Goal: Complete application form

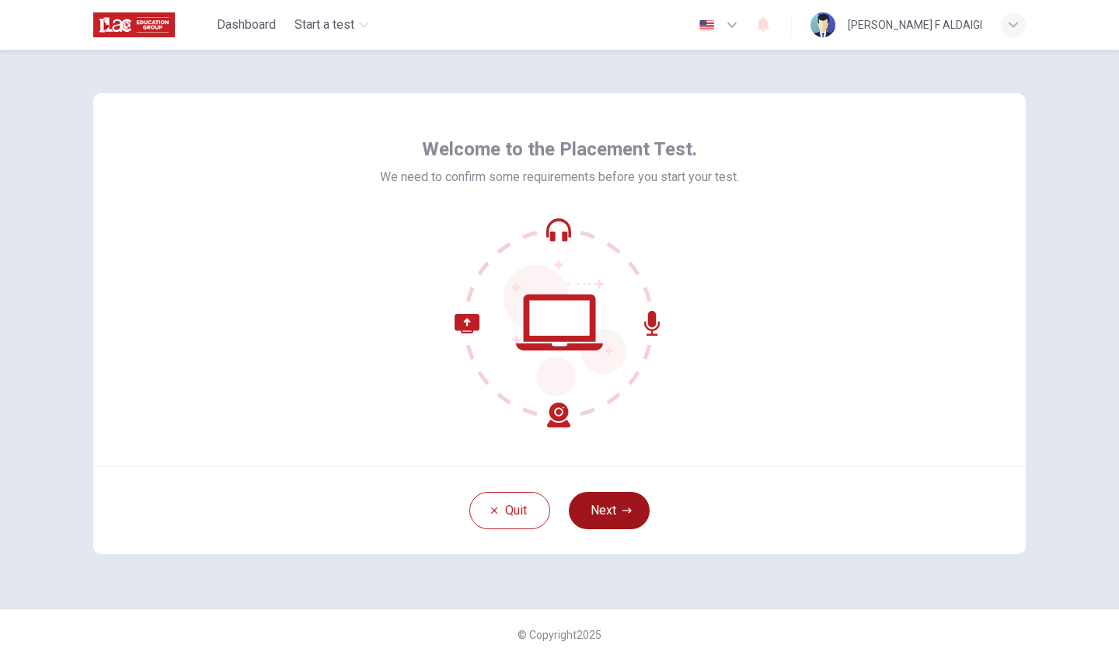
click at [609, 511] on button "Next" at bounding box center [609, 510] width 81 height 37
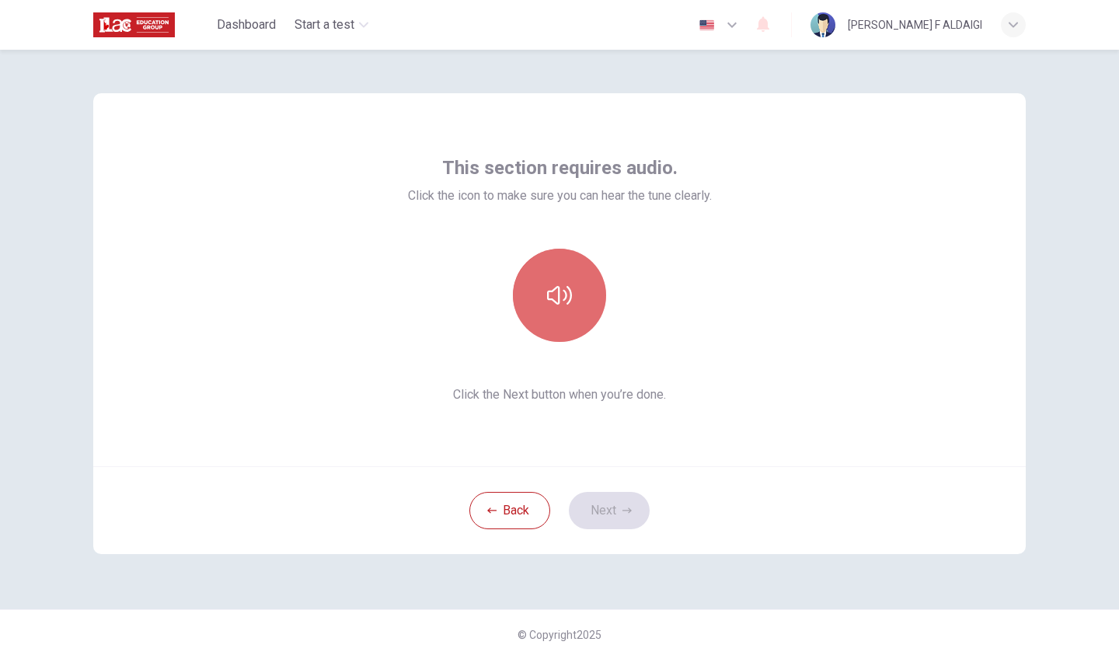
click at [560, 297] on icon "button" at bounding box center [559, 295] width 25 height 25
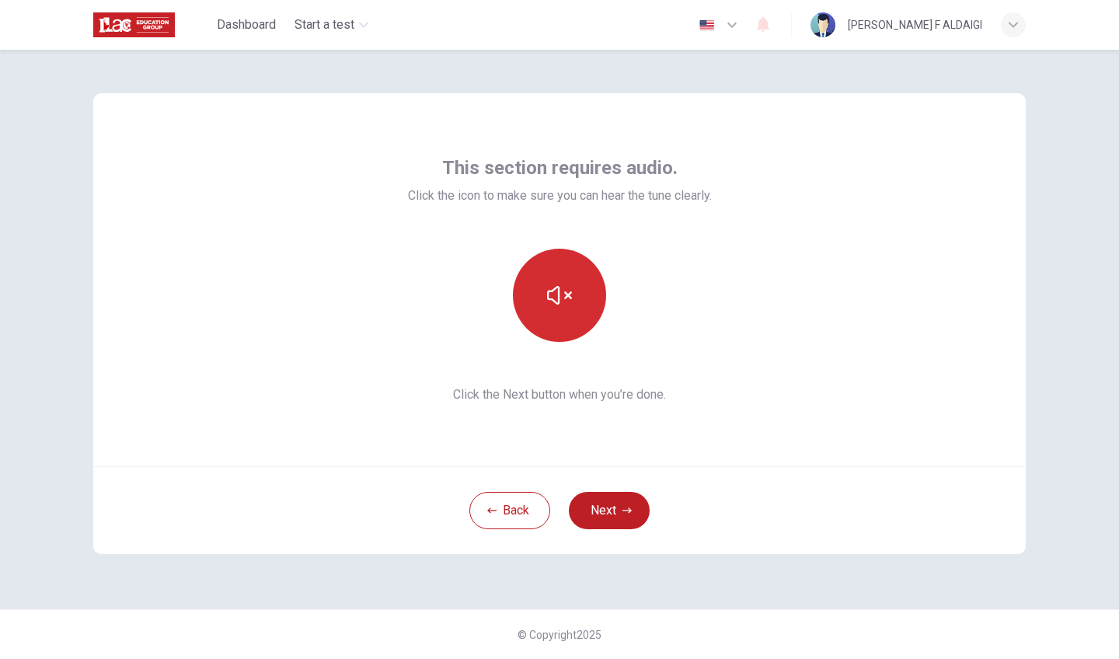
click at [561, 297] on icon "button" at bounding box center [559, 295] width 25 height 25
click at [537, 309] on button "button" at bounding box center [559, 295] width 93 height 93
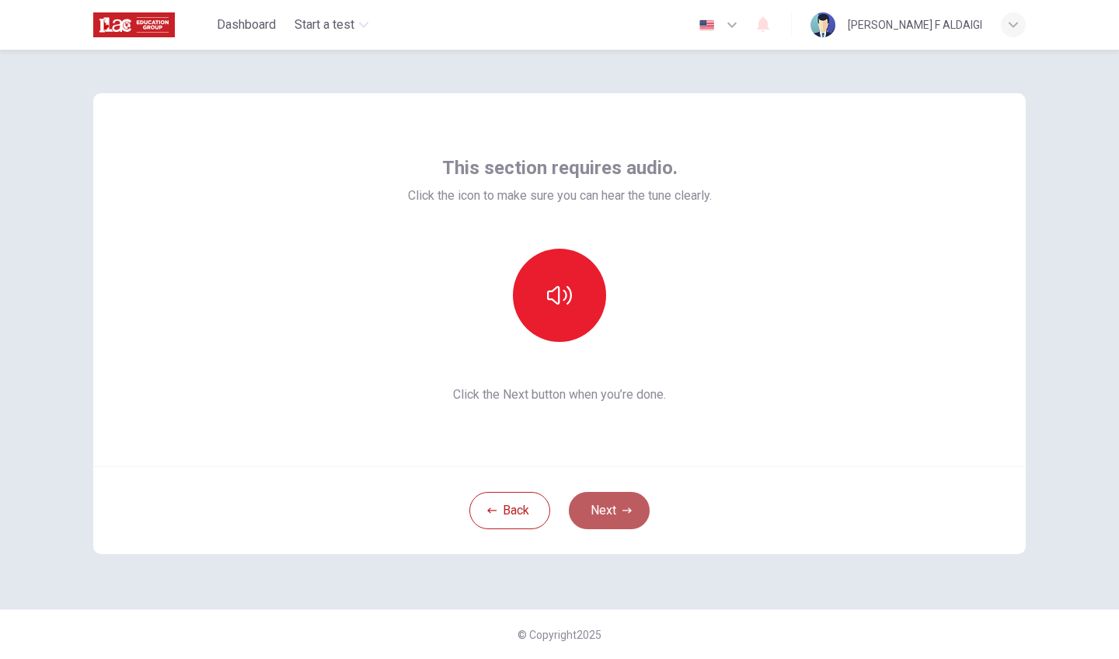
click at [623, 514] on icon "button" at bounding box center [627, 510] width 9 height 9
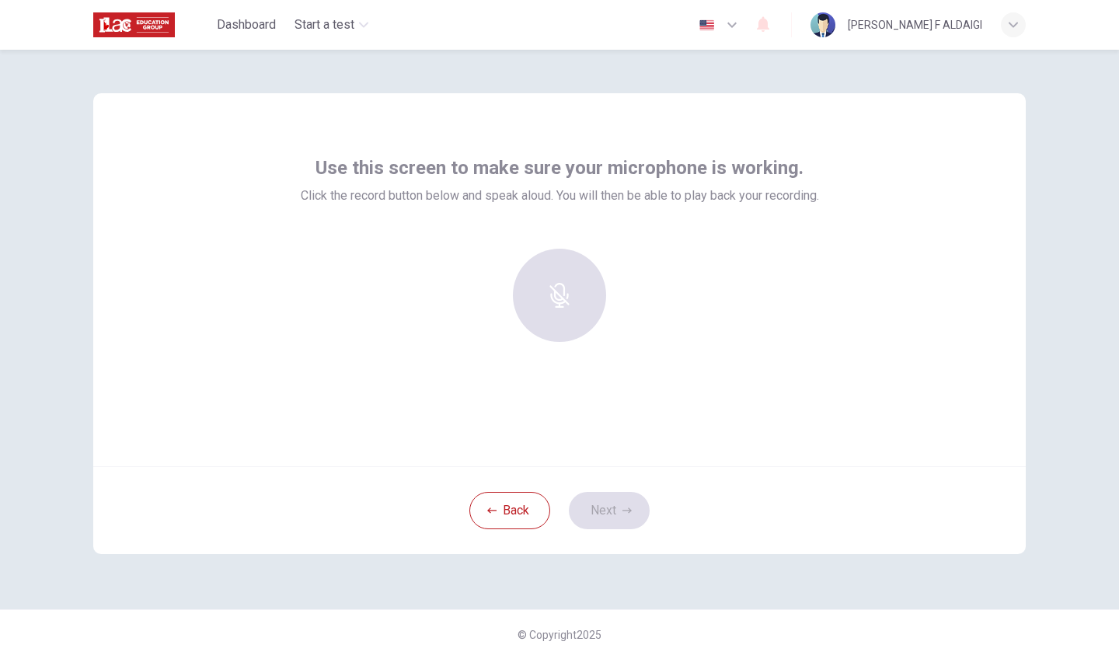
click at [555, 293] on icon "button" at bounding box center [559, 295] width 25 height 25
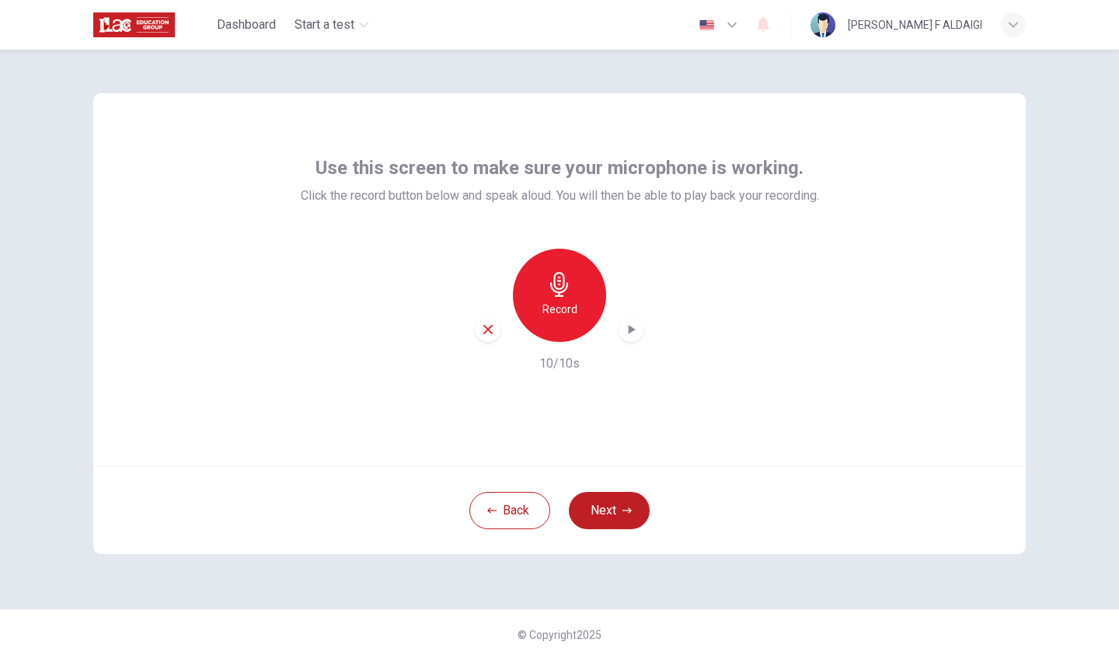
click at [631, 330] on icon "button" at bounding box center [632, 329] width 7 height 9
click at [630, 508] on icon "button" at bounding box center [627, 510] width 9 height 9
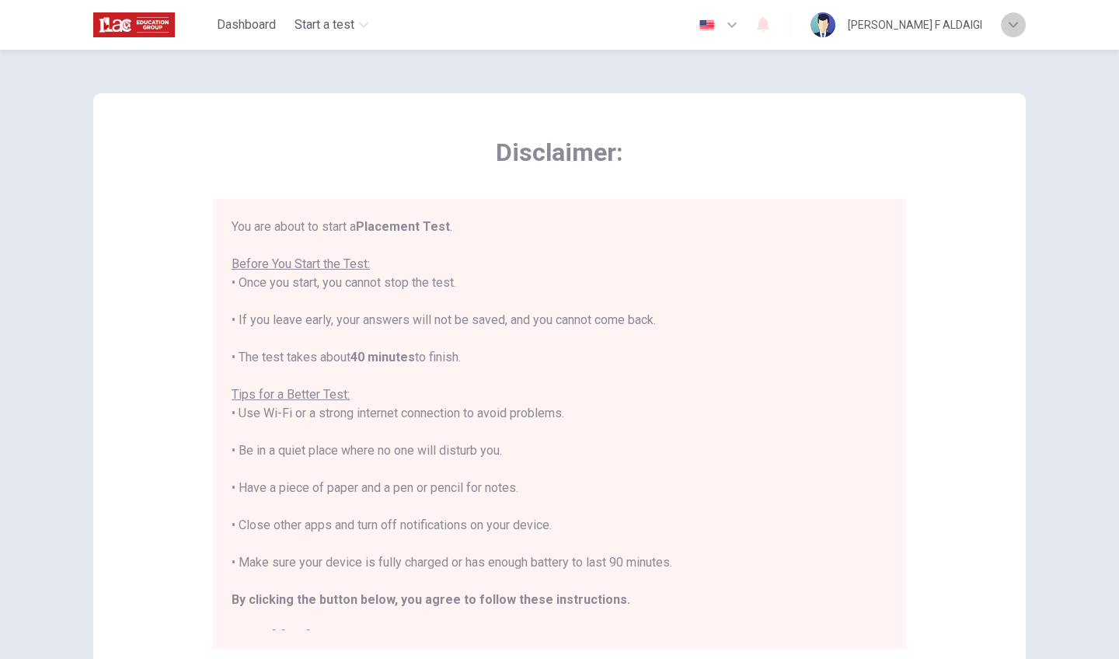
click at [1016, 21] on icon "button" at bounding box center [1013, 24] width 9 height 9
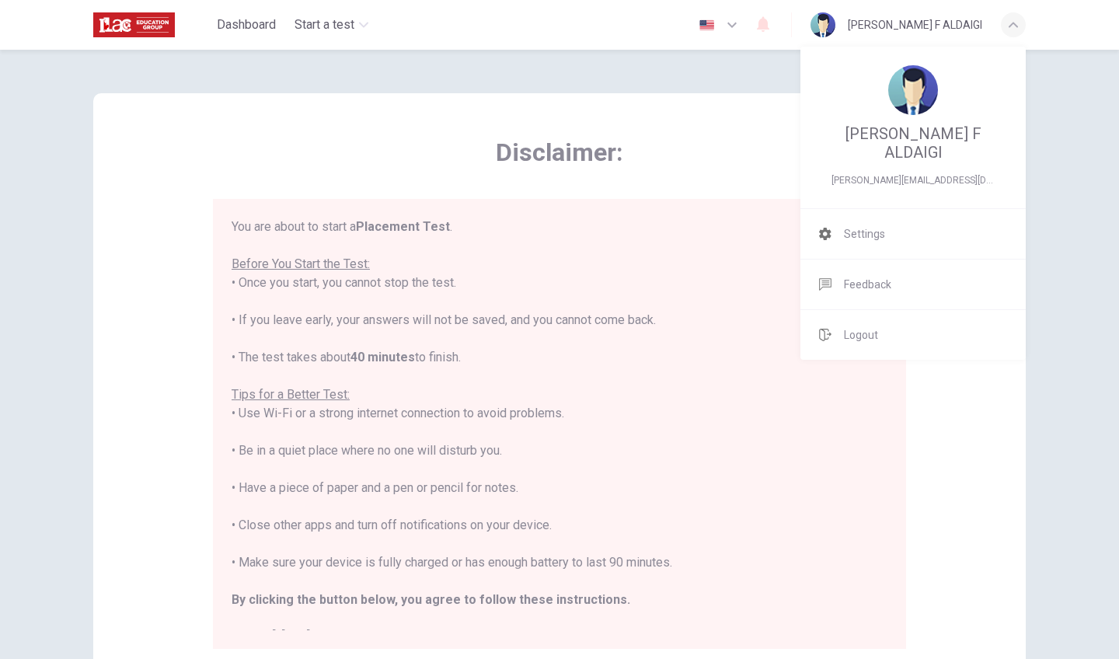
click at [768, 141] on div at bounding box center [559, 329] width 1119 height 659
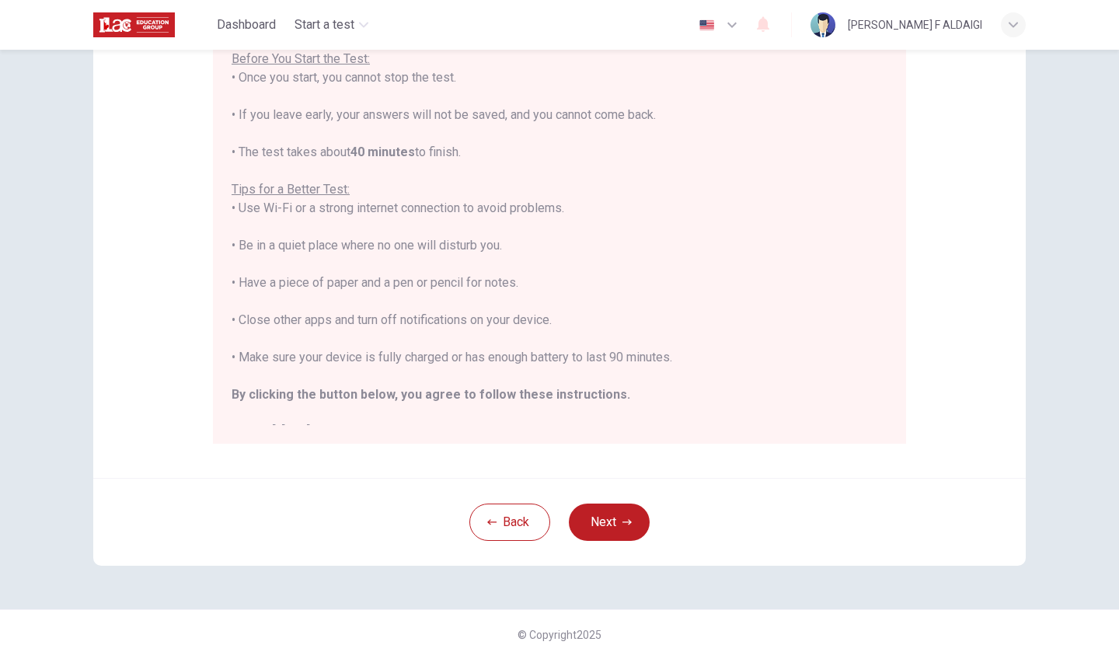
scroll to position [205, 0]
click at [628, 514] on button "Next" at bounding box center [609, 522] width 81 height 37
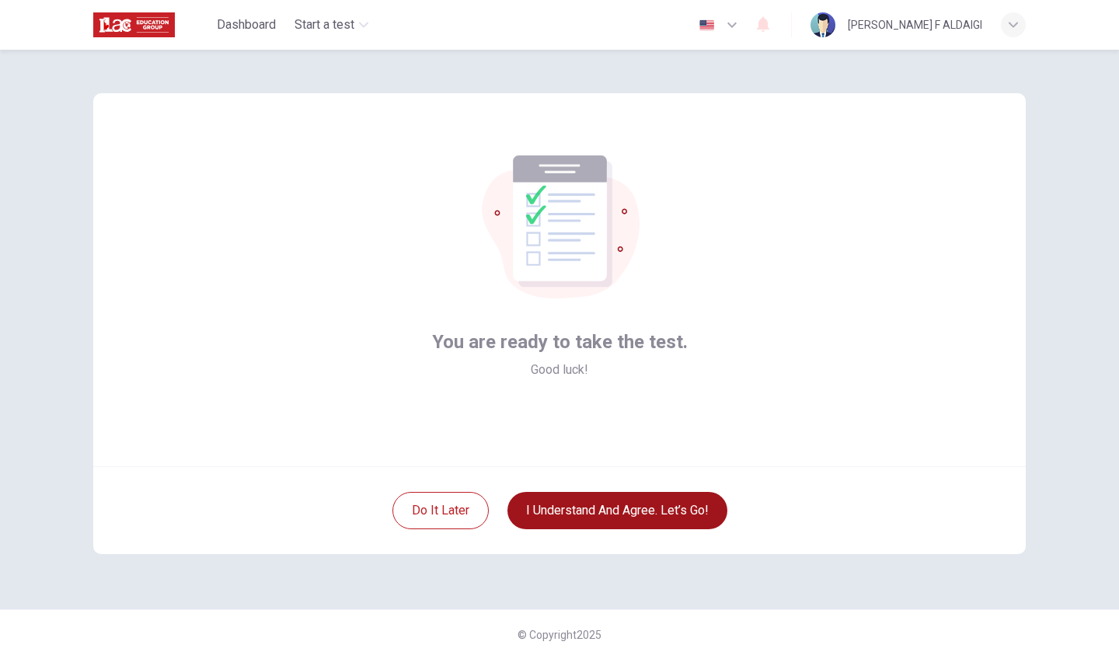
scroll to position [0, 0]
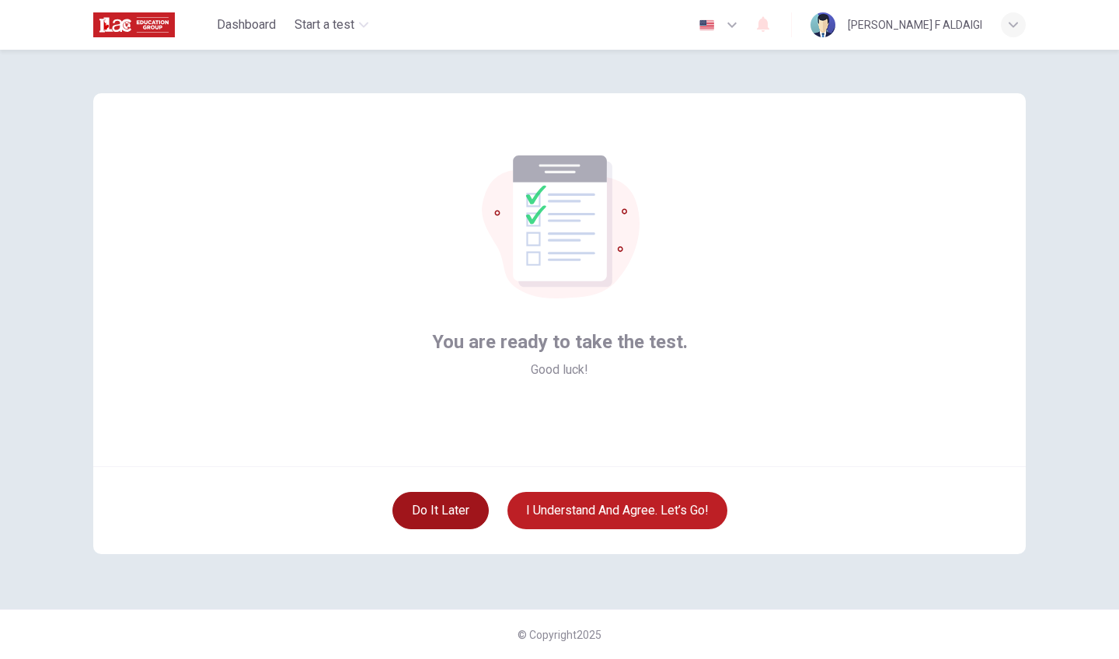
click at [441, 496] on button "Do it later" at bounding box center [441, 510] width 96 height 37
